Goal: Find specific page/section

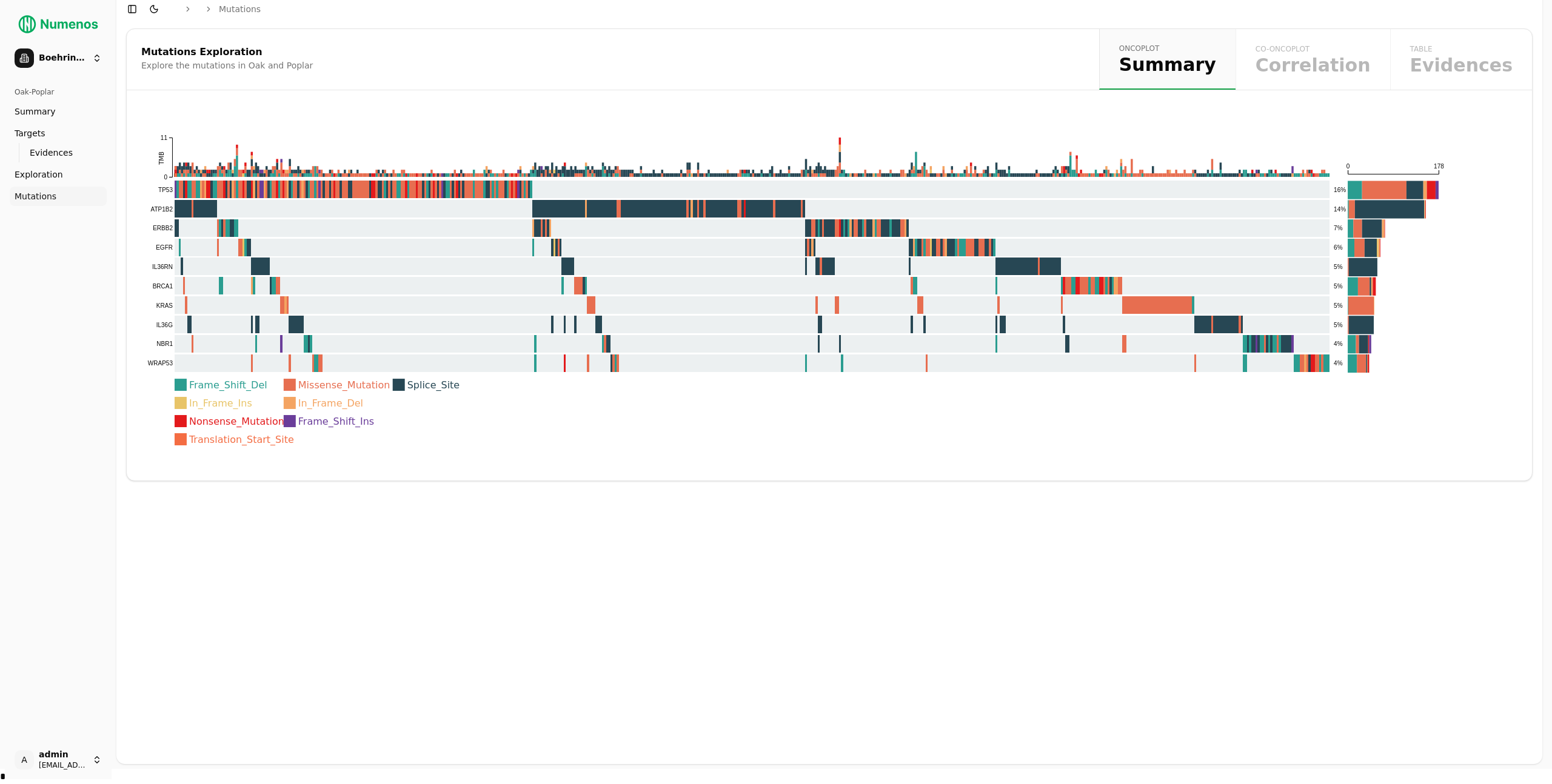
scroll to position [14, 0]
type input "*"
